Goal: Navigation & Orientation: Find specific page/section

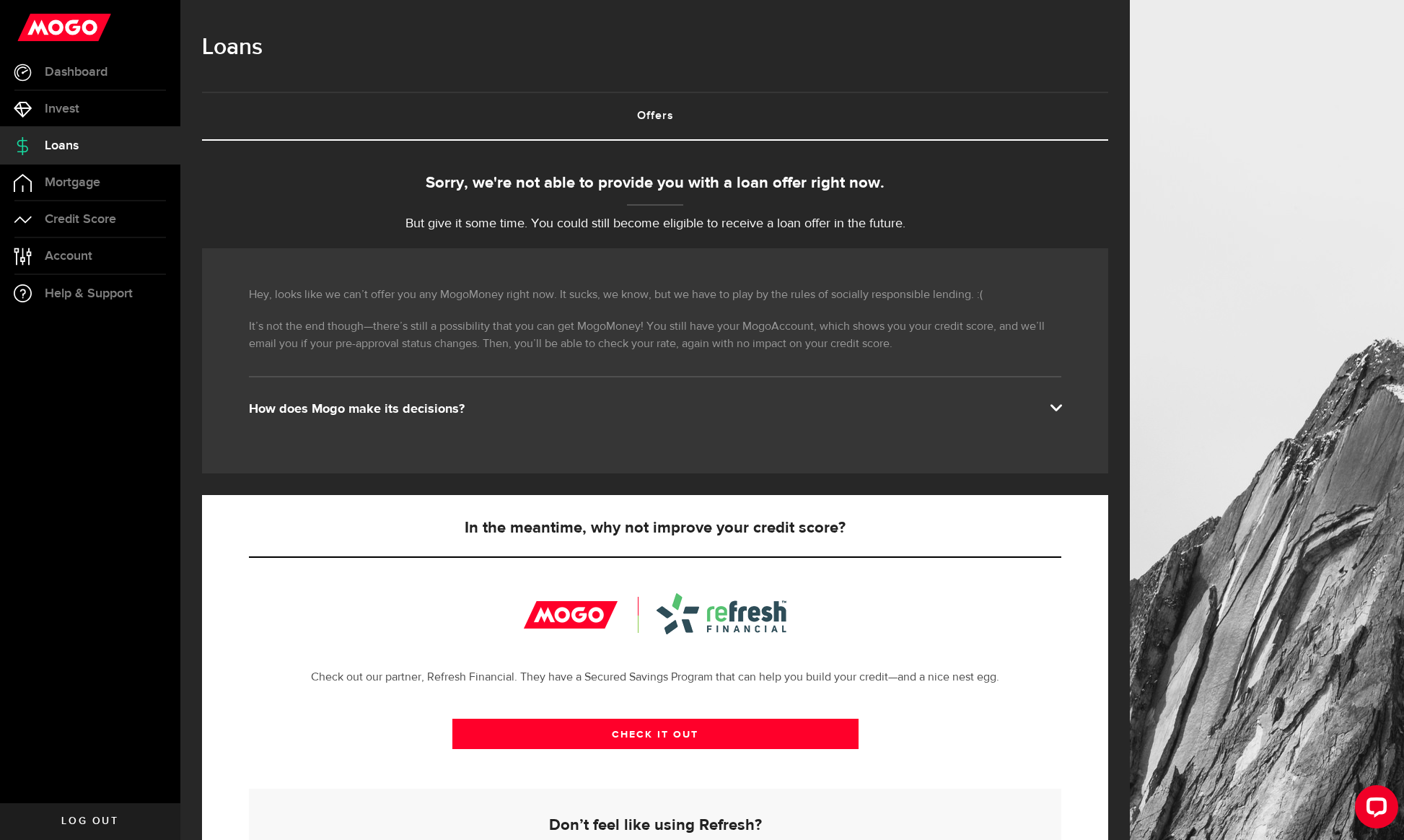
click at [670, 417] on div "Hey, looks like we can’t offer you any MogoMoney right now. It sucks, we know, …" at bounding box center [655, 360] width 906 height 225
click at [662, 400] on div "How does Mogo make its decisions?" at bounding box center [655, 409] width 812 height 17
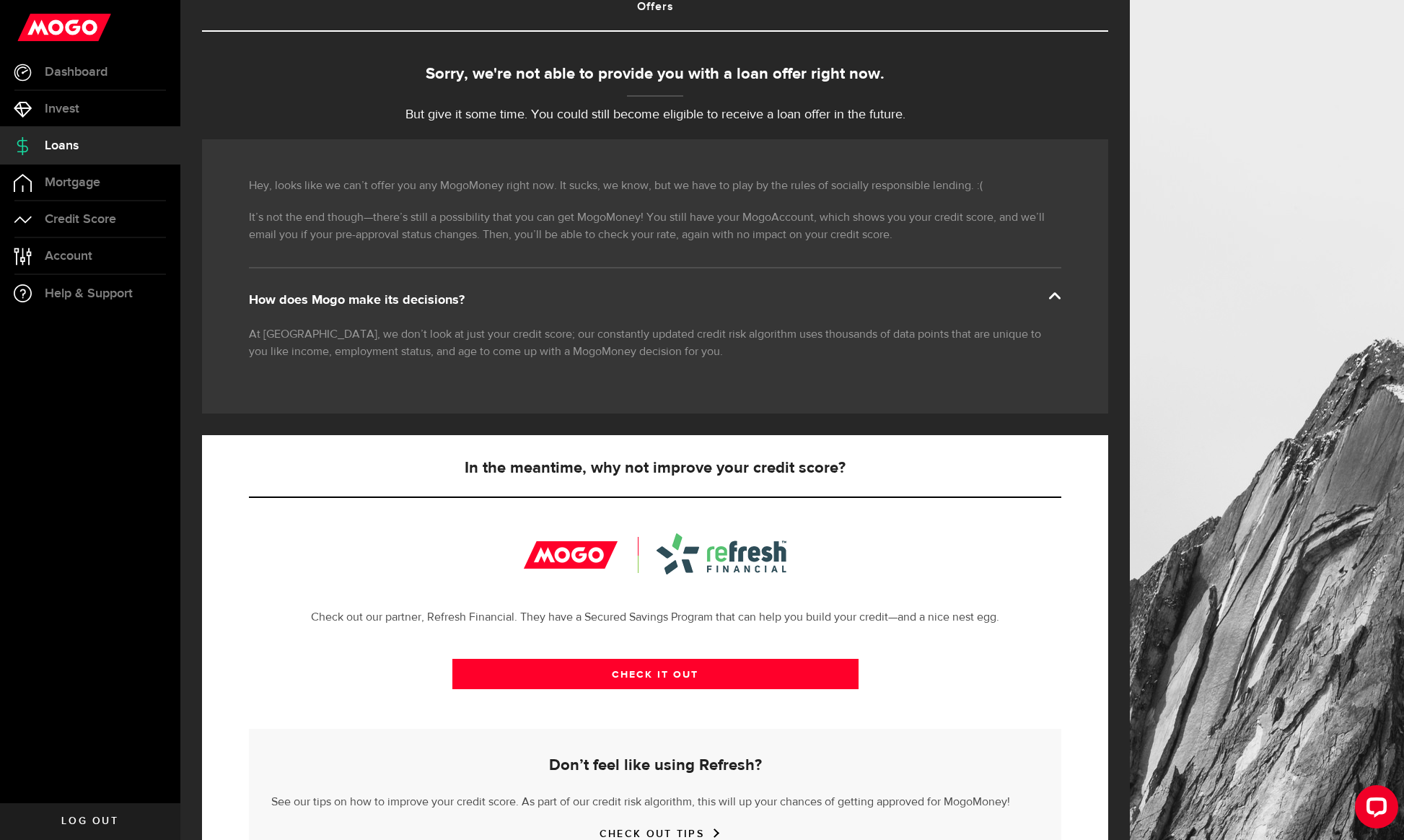
scroll to position [183, 0]
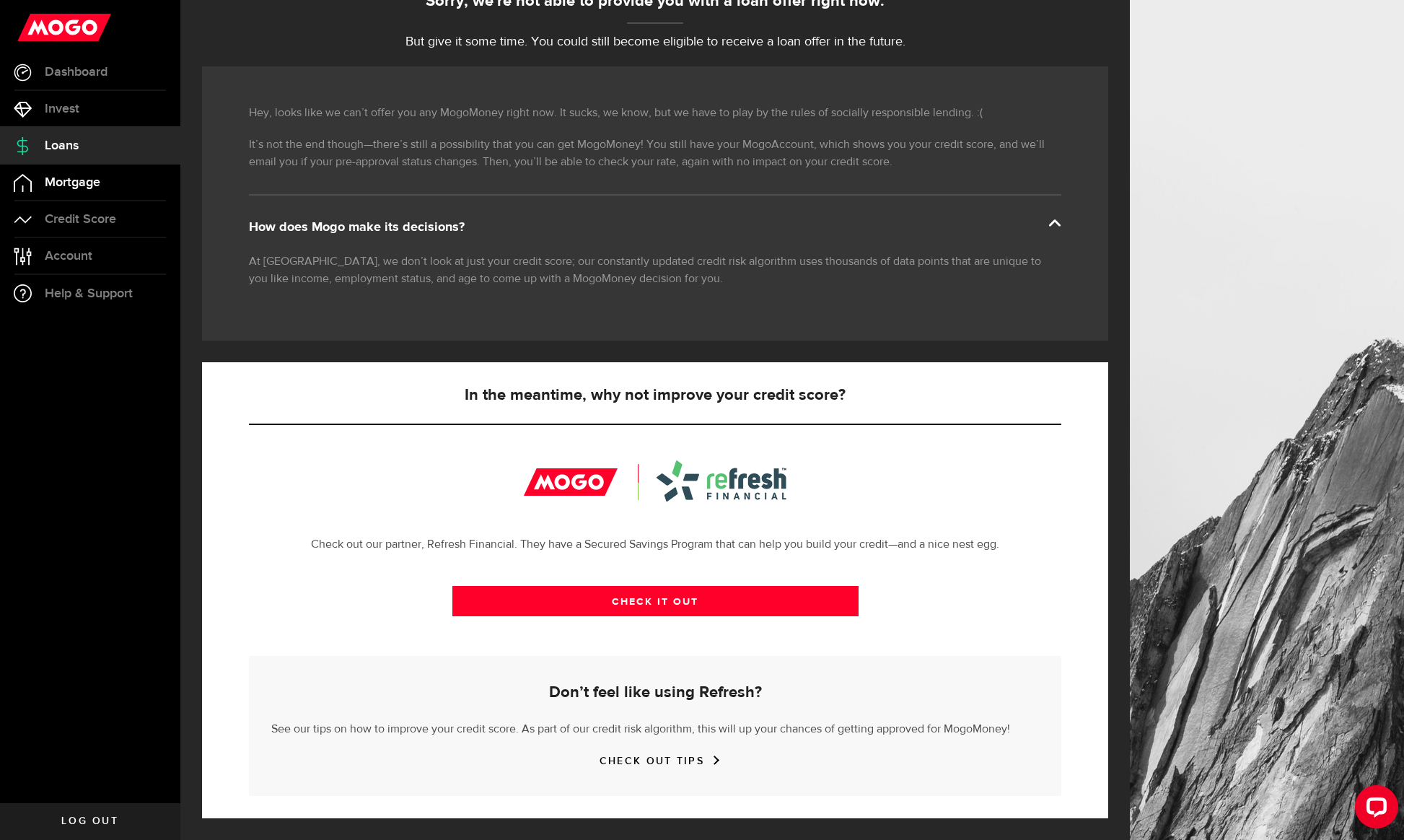
click at [113, 186] on link "Mortgage" at bounding box center [90, 183] width 181 height 36
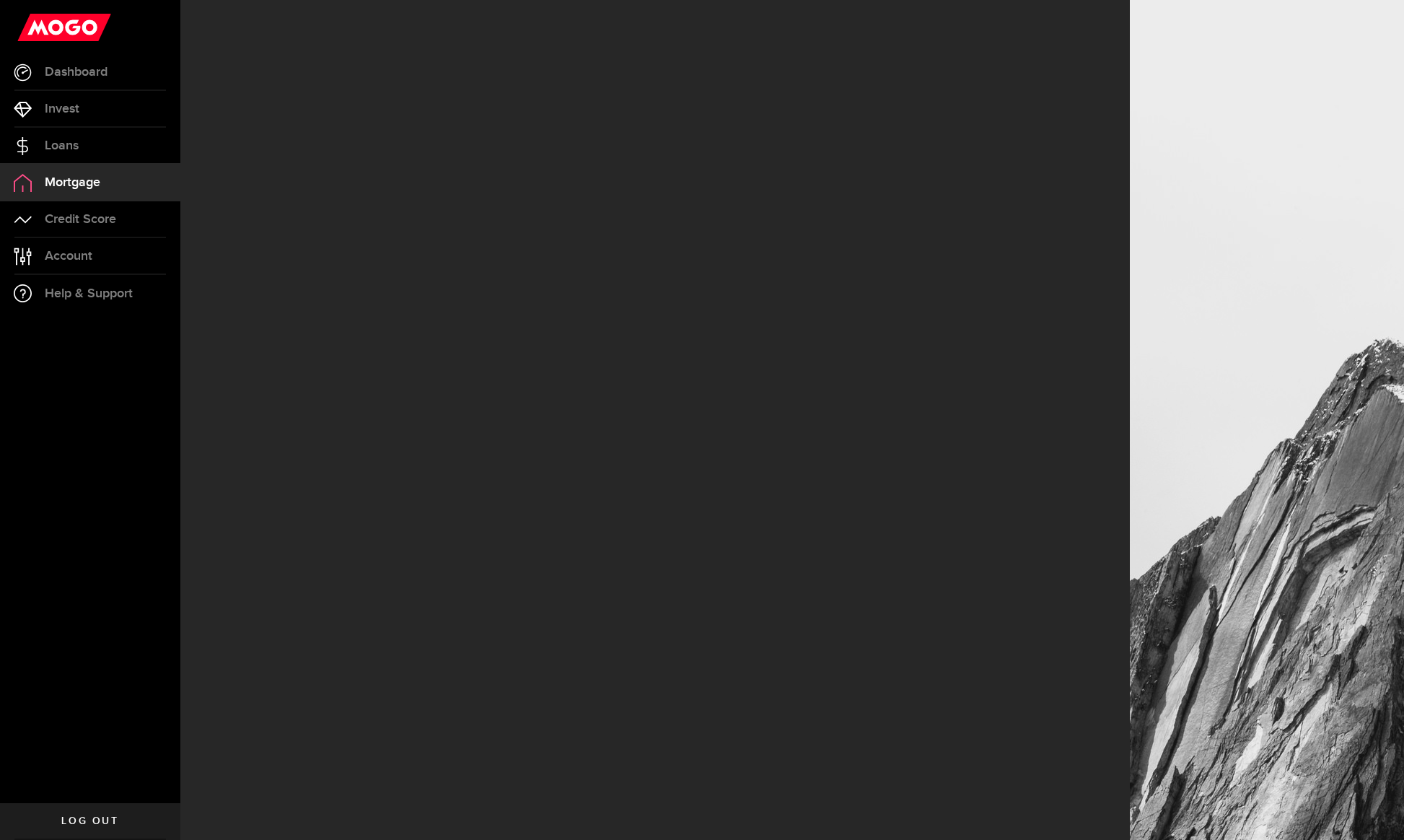
select select "3knYdhfXw4iYoq2m0WGQES"
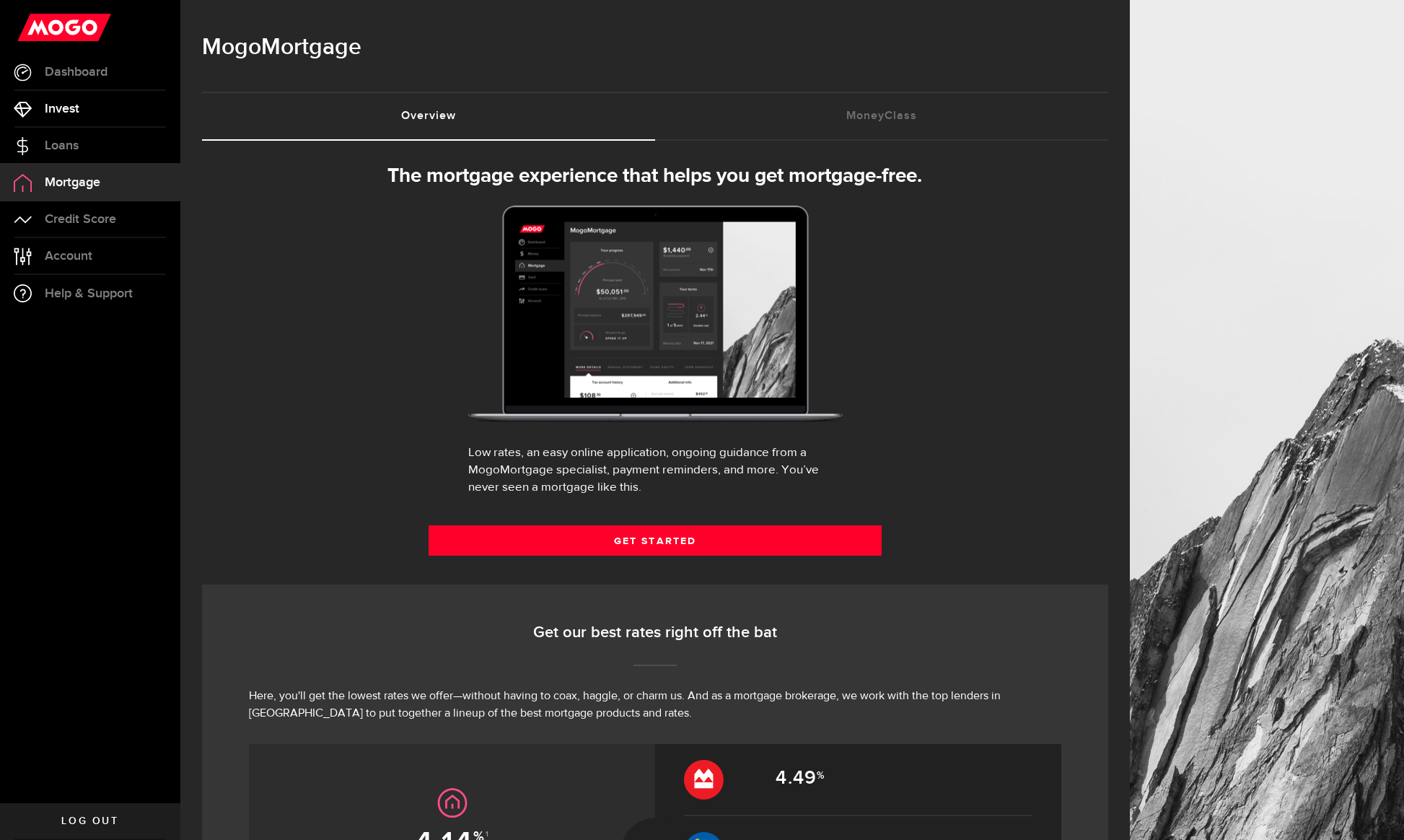
click at [79, 119] on link "Invest" at bounding box center [90, 109] width 181 height 36
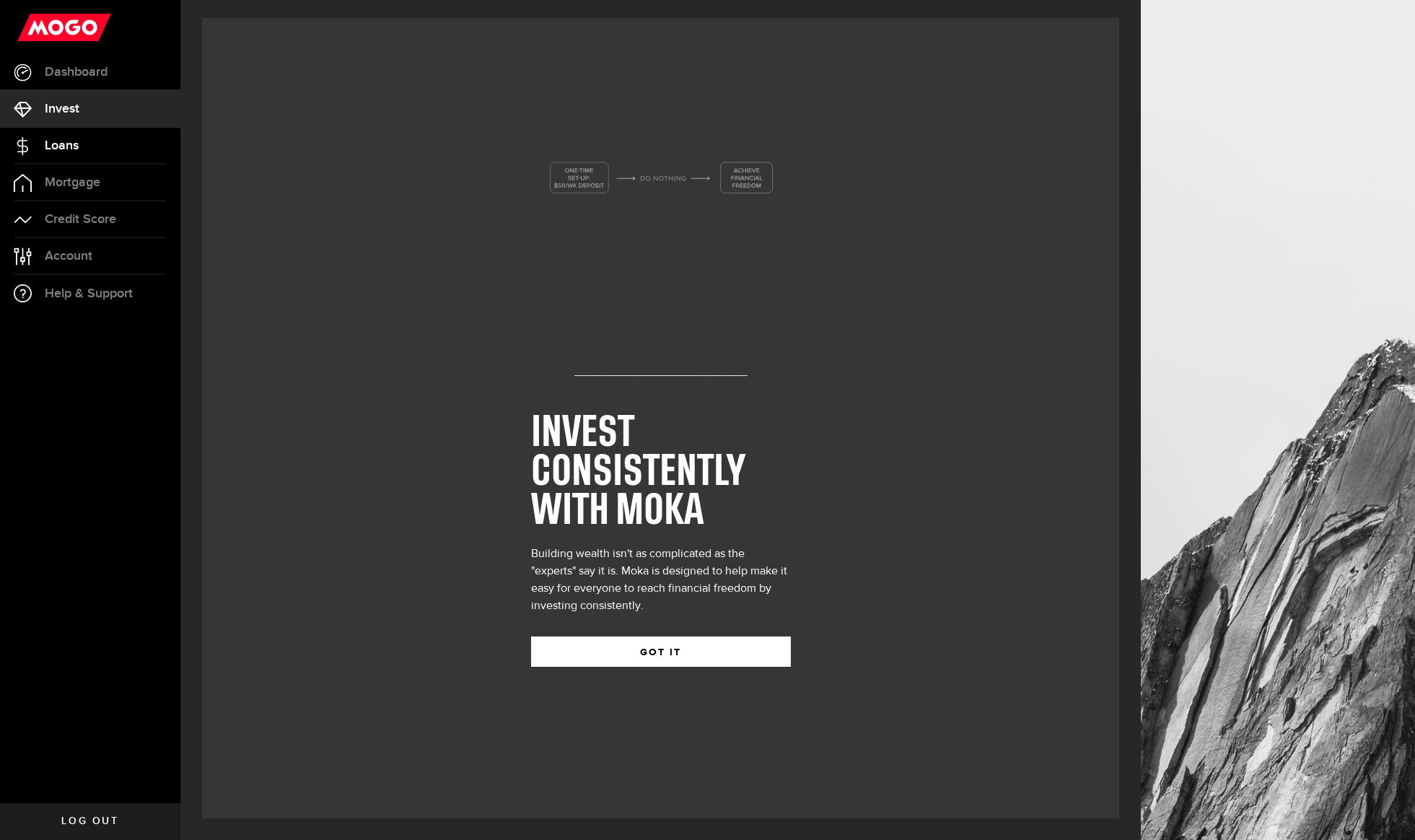
click at [81, 145] on link "Loans" at bounding box center [90, 146] width 181 height 36
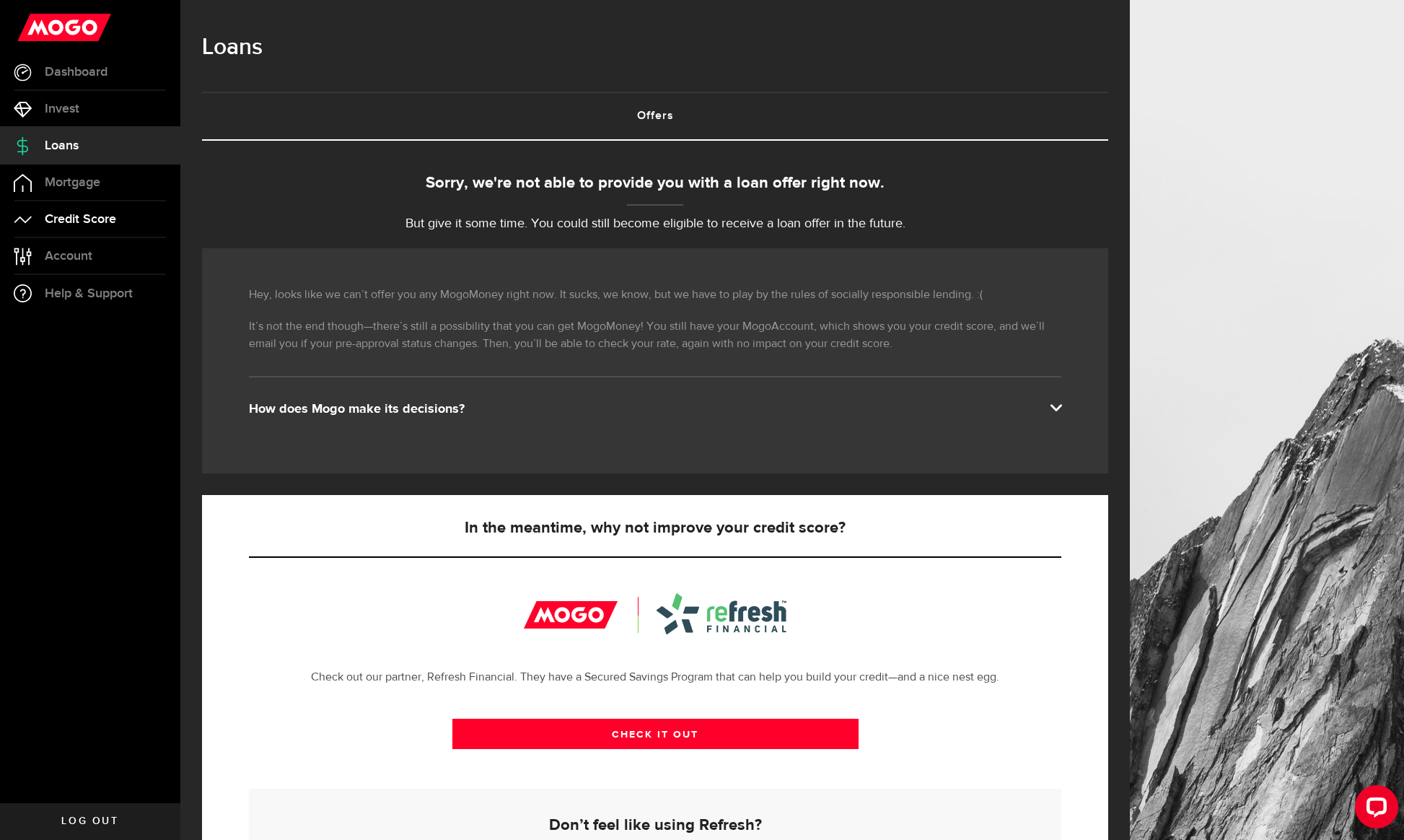
click at [69, 213] on span "Credit Score" at bounding box center [80, 219] width 71 height 13
